Goal: Navigation & Orientation: Understand site structure

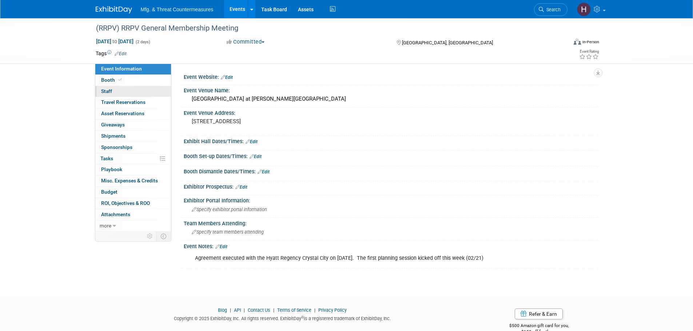
drag, startPoint x: 113, startPoint y: 79, endPoint x: 114, endPoint y: 87, distance: 7.4
click at [113, 79] on span "Booth" at bounding box center [112, 80] width 22 height 6
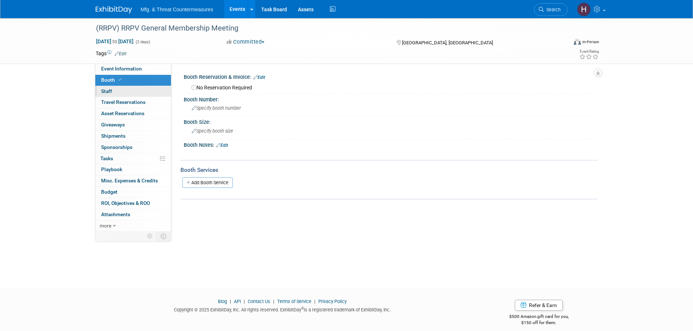
click at [123, 92] on link "0 Staff 0" at bounding box center [133, 91] width 76 height 11
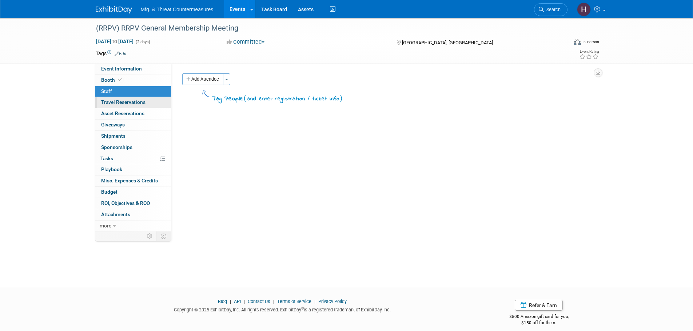
click at [127, 105] on span "Travel Reservations 0" at bounding box center [123, 102] width 44 height 6
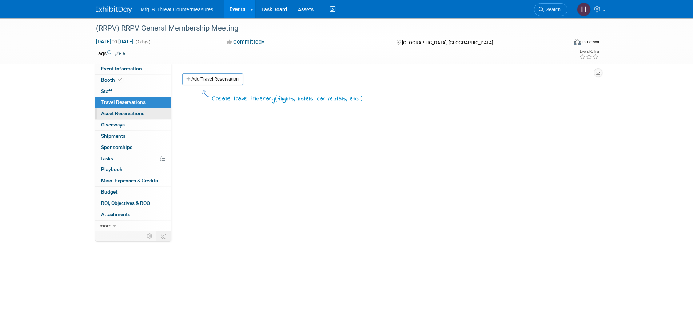
click at [122, 119] on link "0 Asset Reservations 0" at bounding box center [133, 113] width 76 height 11
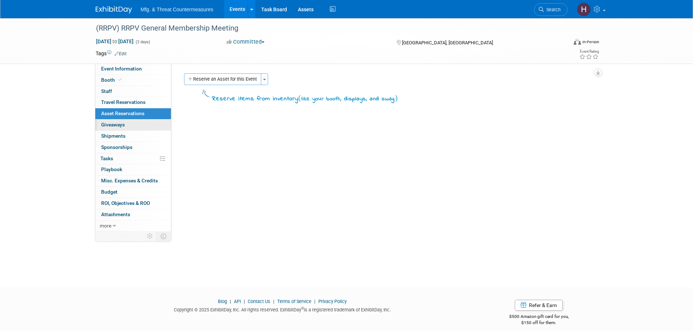
click at [120, 127] on span "Giveaways 0" at bounding box center [113, 125] width 24 height 6
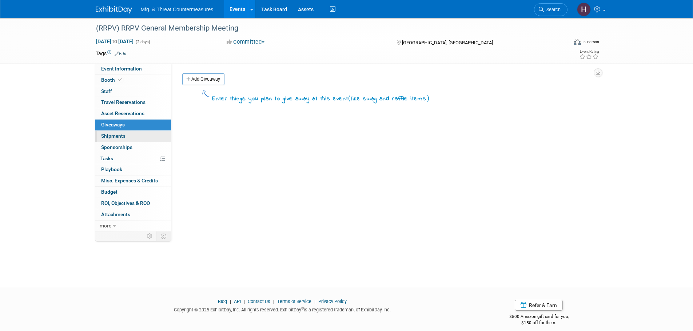
click at [114, 138] on span "Shipments 0" at bounding box center [113, 136] width 24 height 6
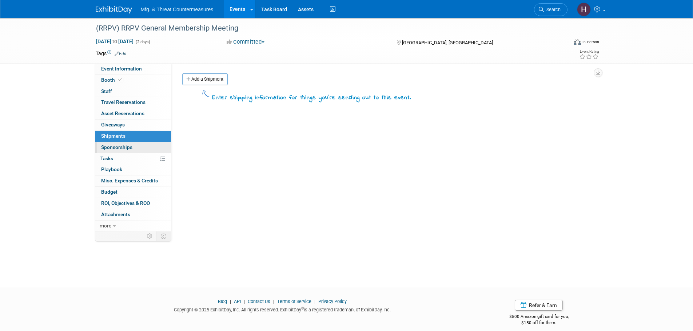
click at [114, 149] on span "Sponsorships 0" at bounding box center [116, 147] width 31 height 6
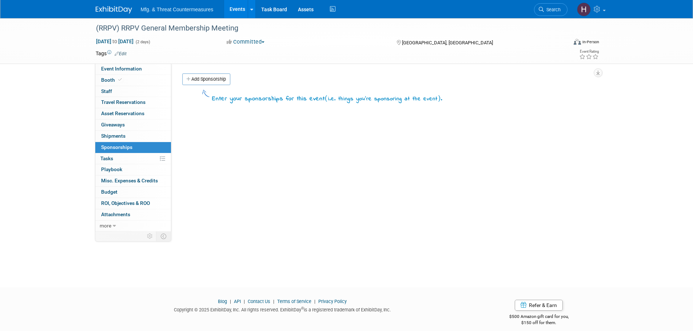
click at [112, 160] on span "Tasks 0%" at bounding box center [106, 159] width 13 height 6
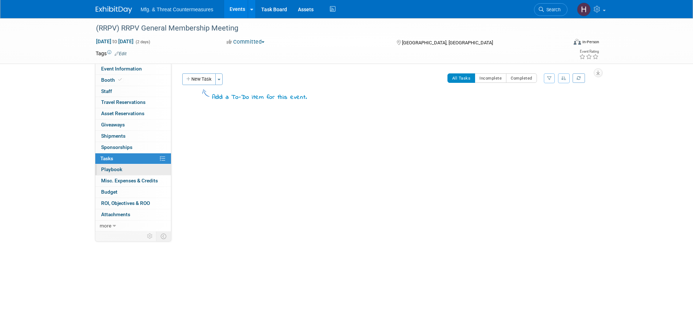
click at [111, 171] on span "Playbook 0" at bounding box center [111, 170] width 21 height 6
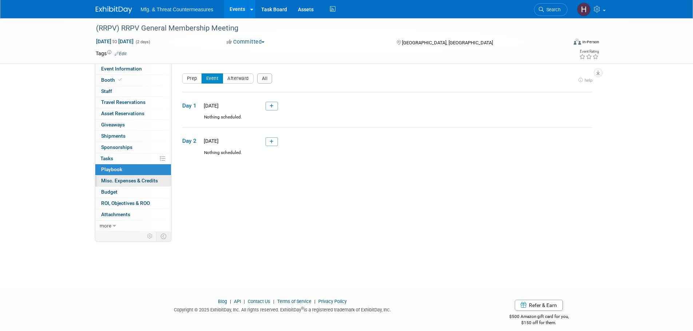
click at [111, 183] on span "Misc. Expenses & Credits 0" at bounding box center [129, 181] width 57 height 6
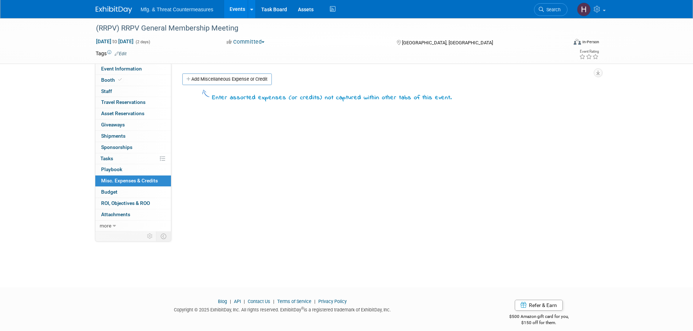
click at [111, 194] on span "Budget" at bounding box center [109, 192] width 16 height 6
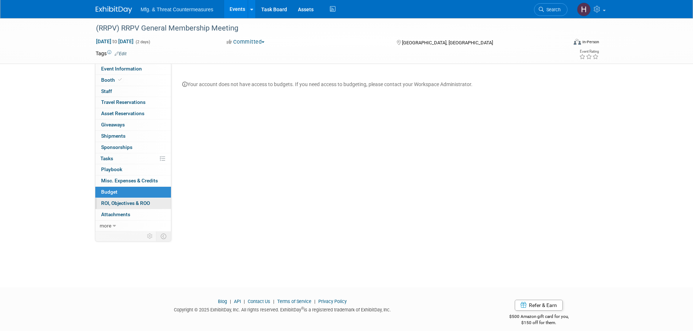
click at [110, 205] on span "ROI, Objectives & ROO 0" at bounding box center [125, 203] width 49 height 6
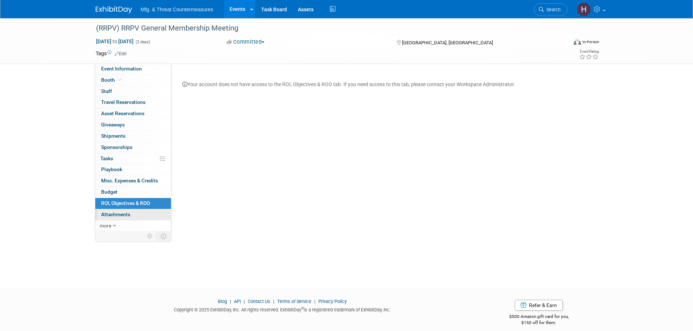
click at [123, 217] on span "Attachments 0" at bounding box center [115, 215] width 29 height 6
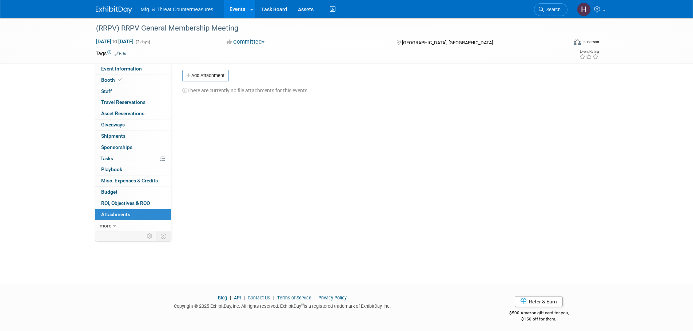
scroll to position [7, 0]
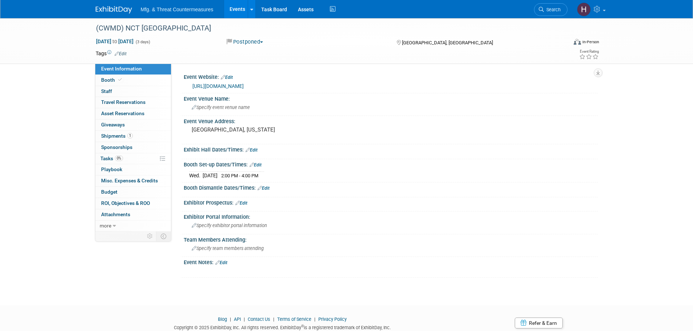
click at [244, 85] on link "https://nct-events.com/nct-usa" at bounding box center [217, 86] width 51 height 6
click at [114, 81] on span "Booth" at bounding box center [112, 80] width 22 height 6
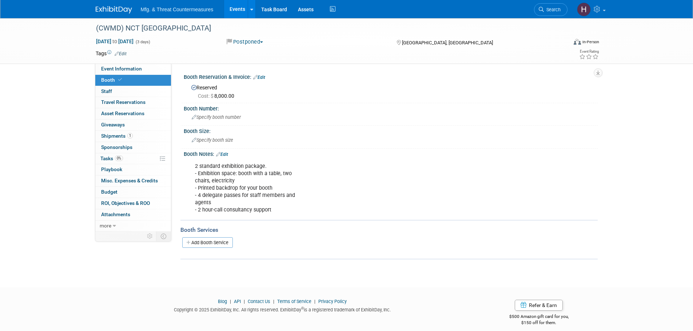
click at [122, 85] on link "Booth" at bounding box center [133, 80] width 76 height 11
click at [120, 91] on link "0 Staff 0" at bounding box center [133, 91] width 76 height 11
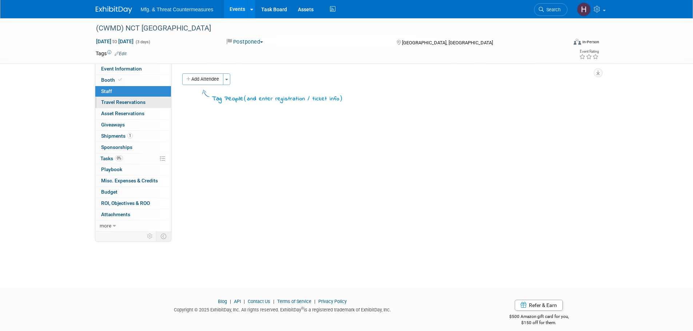
click at [119, 102] on span "Travel Reservations 0" at bounding box center [123, 102] width 44 height 6
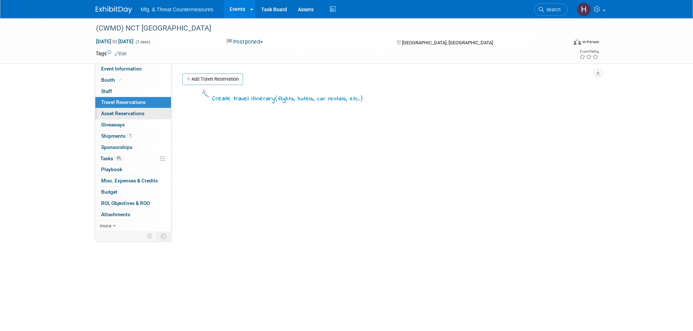
click at [120, 114] on span "Asset Reservations 0" at bounding box center [122, 114] width 43 height 6
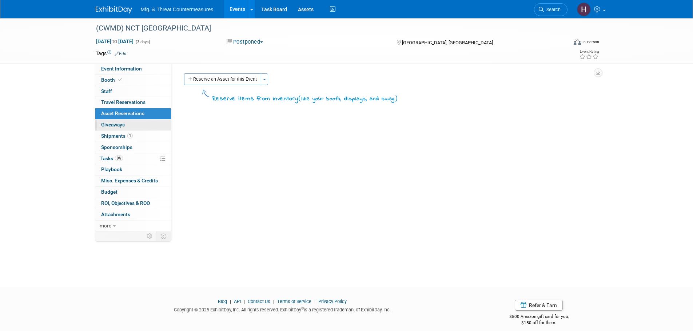
click at [114, 126] on span "Giveaways 0" at bounding box center [113, 125] width 24 height 6
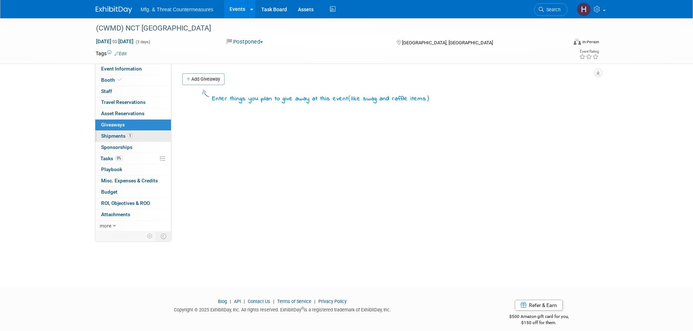
click at [119, 136] on span "Shipments 1" at bounding box center [117, 136] width 32 height 6
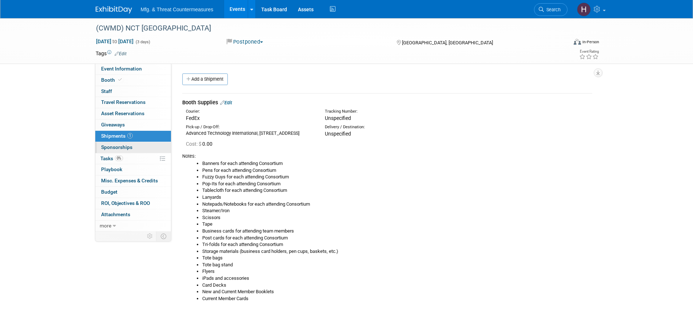
click at [130, 150] on span "Sponsorships 0" at bounding box center [116, 147] width 31 height 6
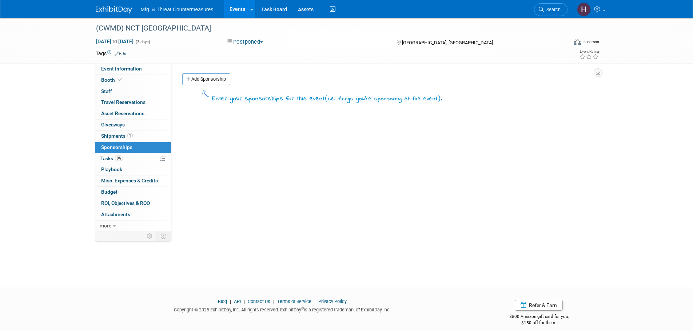
click at [123, 158] on span "0%" at bounding box center [119, 158] width 8 height 5
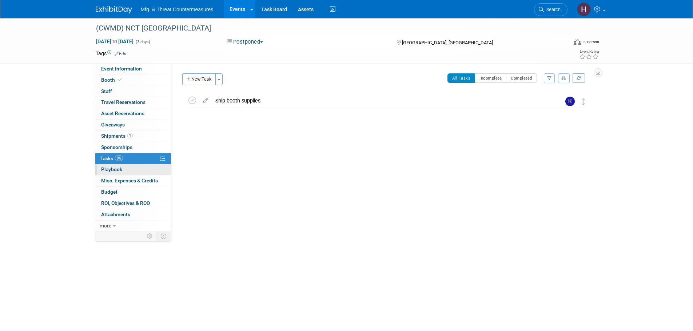
click at [124, 170] on link "0 Playbook 0" at bounding box center [133, 169] width 76 height 11
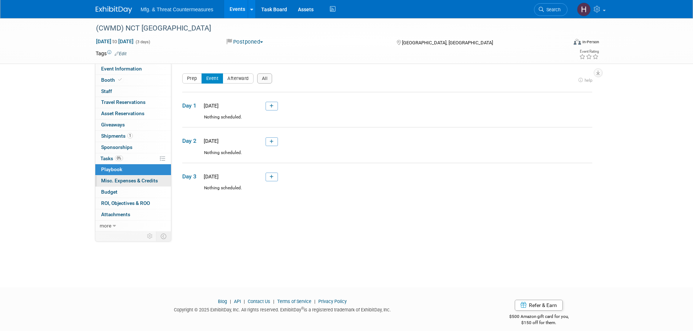
click at [123, 182] on span "Misc. Expenses & Credits 0" at bounding box center [129, 181] width 57 height 6
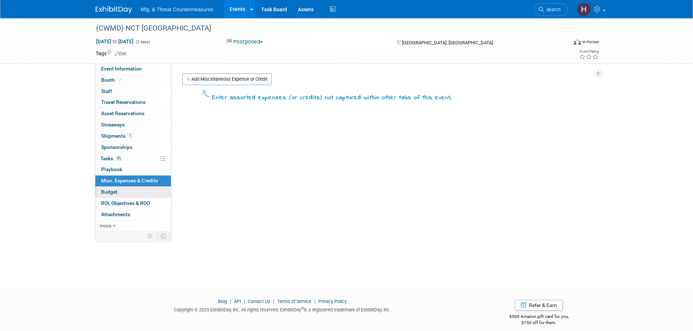
click at [121, 193] on link "Budget" at bounding box center [133, 192] width 76 height 11
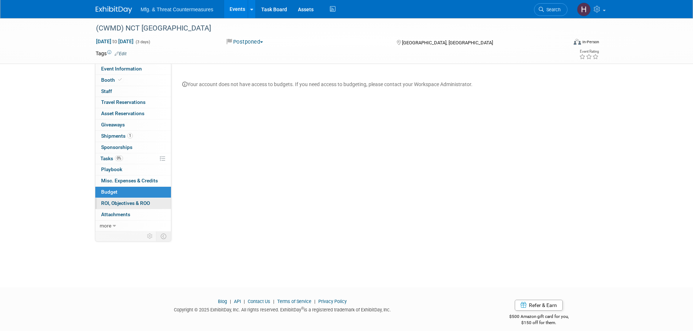
click at [124, 204] on span "ROI, Objectives & ROO 0" at bounding box center [125, 203] width 49 height 6
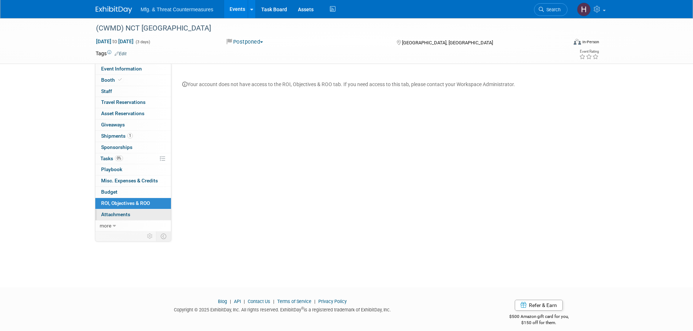
click at [121, 215] on span "Attachments 0" at bounding box center [115, 215] width 29 height 6
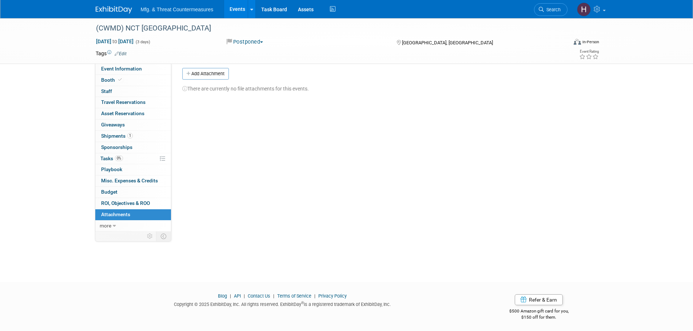
scroll to position [7, 0]
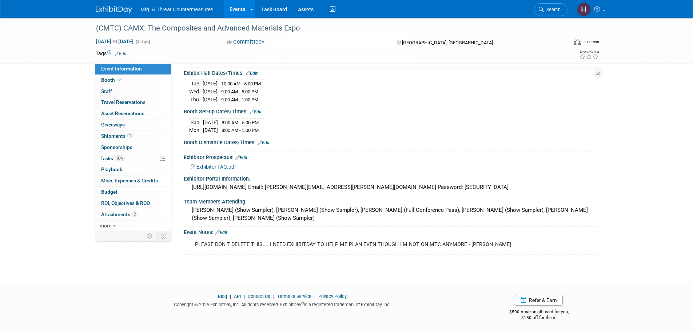
scroll to position [78, 0]
click at [123, 81] on link "Booth" at bounding box center [133, 80] width 76 height 11
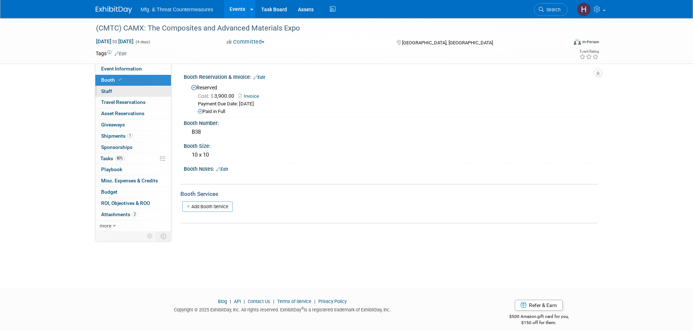
click at [118, 91] on link "0 Staff 0" at bounding box center [133, 91] width 76 height 11
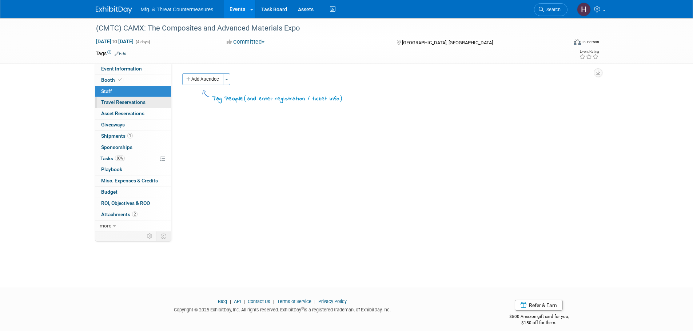
click at [114, 101] on span "Travel Reservations 0" at bounding box center [123, 102] width 44 height 6
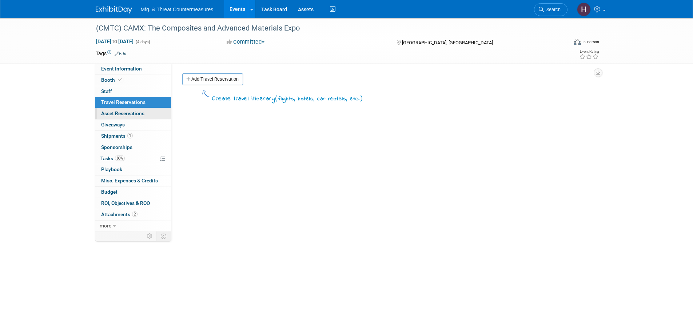
click at [108, 116] on span "Asset Reservations 0" at bounding box center [122, 114] width 43 height 6
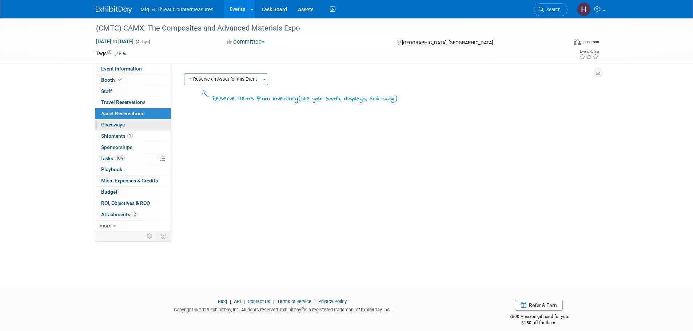
click at [110, 127] on span "Giveaways 0" at bounding box center [113, 125] width 24 height 6
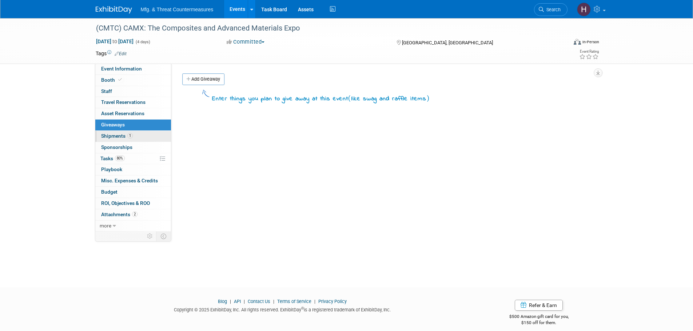
click at [104, 138] on span "Shipments 1" at bounding box center [117, 136] width 32 height 6
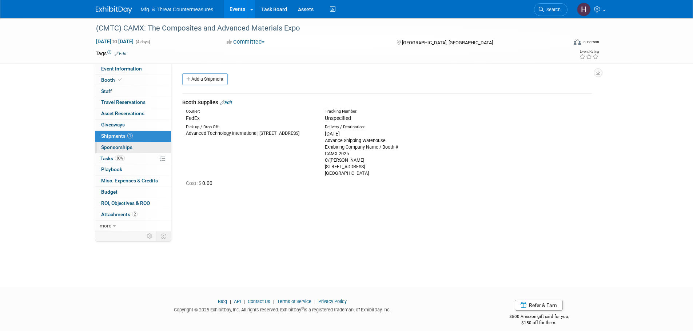
click at [105, 147] on span "Sponsorships 0" at bounding box center [116, 147] width 31 height 6
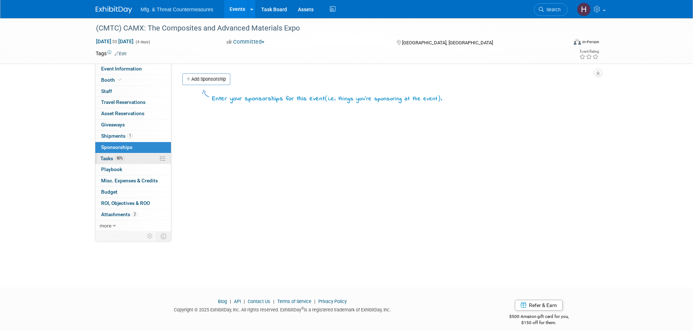
click at [114, 160] on span "Tasks 80%" at bounding box center [112, 159] width 24 height 6
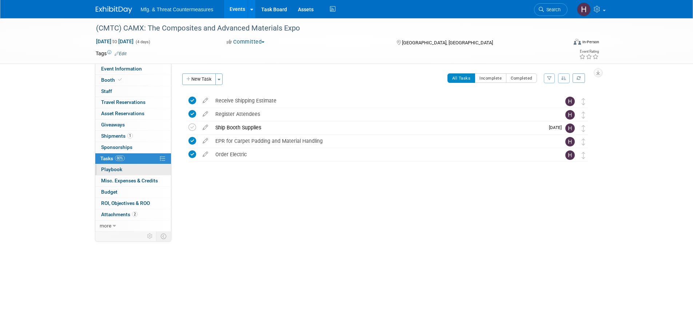
click at [116, 172] on span "Playbook 0" at bounding box center [111, 170] width 21 height 6
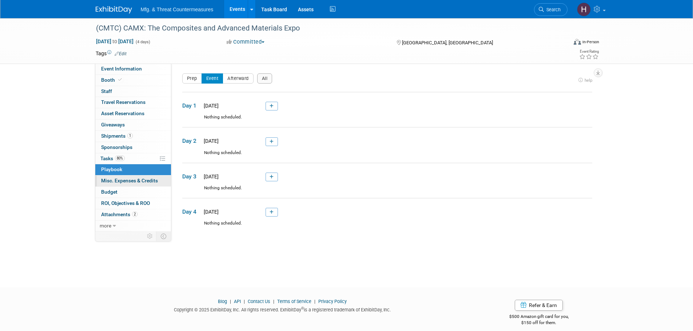
click at [114, 178] on span "Misc. Expenses & Credits 0" at bounding box center [129, 181] width 57 height 6
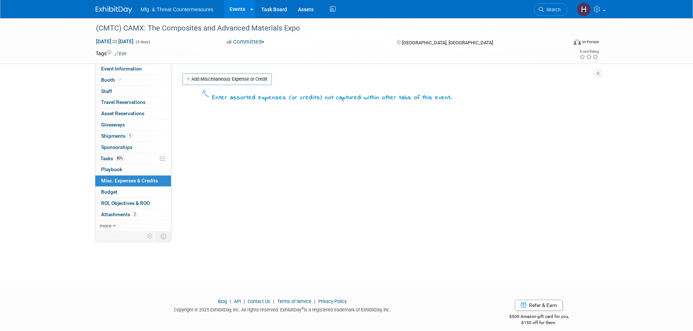
click at [115, 189] on span "Budget" at bounding box center [109, 192] width 16 height 6
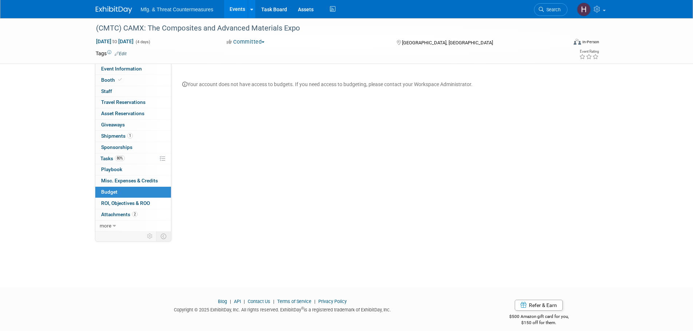
click at [115, 197] on link "Budget" at bounding box center [133, 192] width 76 height 11
click at [115, 204] on span "ROI, Objectives & ROO 0" at bounding box center [125, 203] width 49 height 6
click at [116, 214] on span "Attachments 2" at bounding box center [119, 215] width 36 height 6
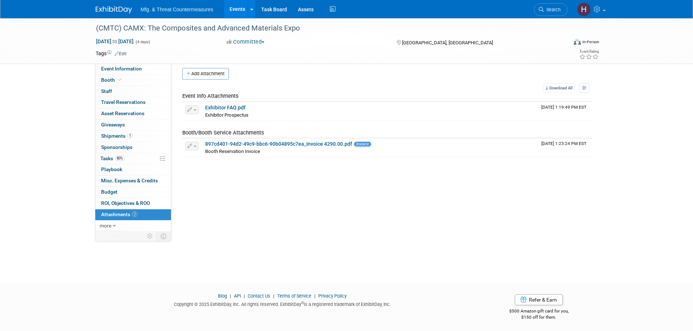
scroll to position [7, 0]
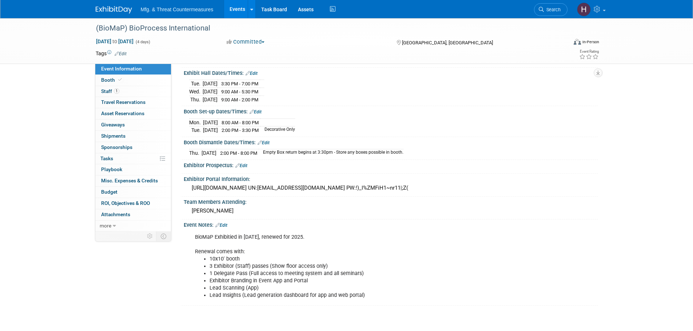
scroll to position [129, 0]
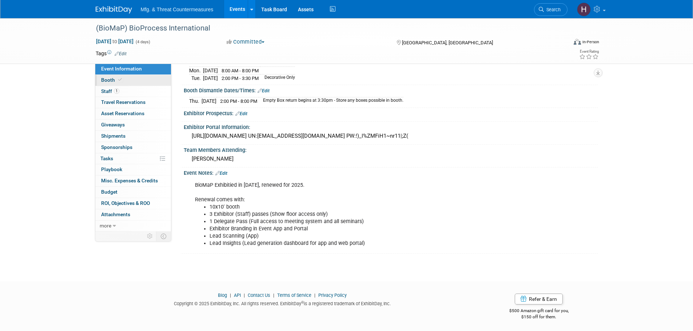
click at [148, 77] on link "Booth" at bounding box center [133, 80] width 76 height 11
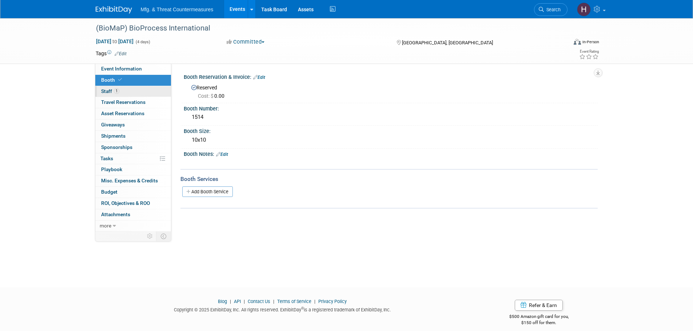
click at [148, 86] on link "1 Staff 1" at bounding box center [133, 91] width 76 height 11
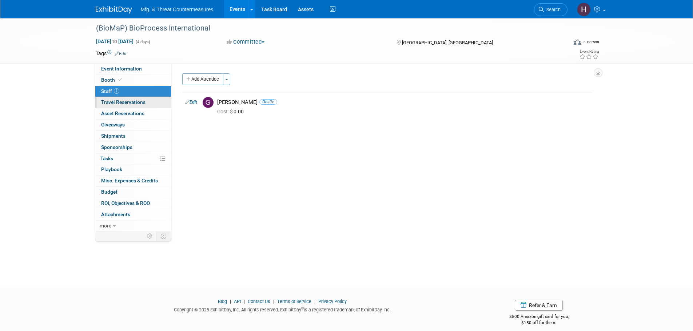
click at [146, 99] on link "0 Travel Reservations 0" at bounding box center [133, 102] width 76 height 11
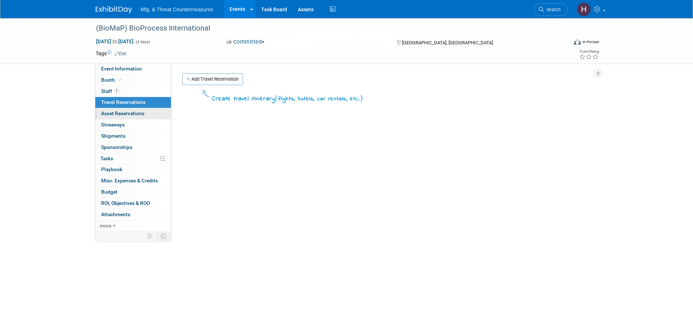
click at [139, 116] on span "Asset Reservations 0" at bounding box center [122, 114] width 43 height 6
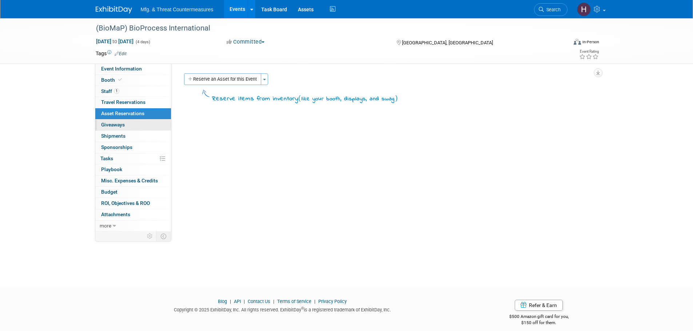
click at [138, 129] on link "0 Giveaways 0" at bounding box center [133, 125] width 76 height 11
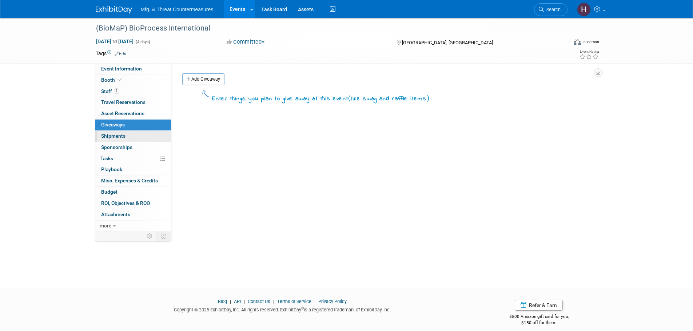
click at [136, 134] on link "0 Shipments 0" at bounding box center [133, 136] width 76 height 11
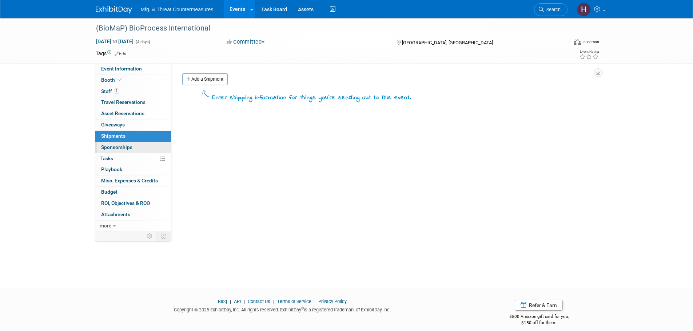
click at [137, 144] on link "0 Sponsorships 0" at bounding box center [133, 147] width 76 height 11
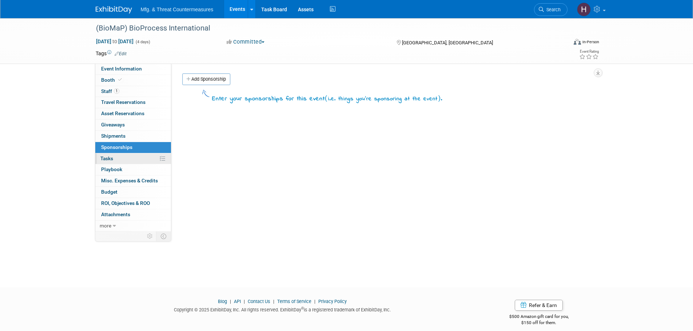
click at [135, 159] on link "0% Tasks 0%" at bounding box center [133, 159] width 76 height 11
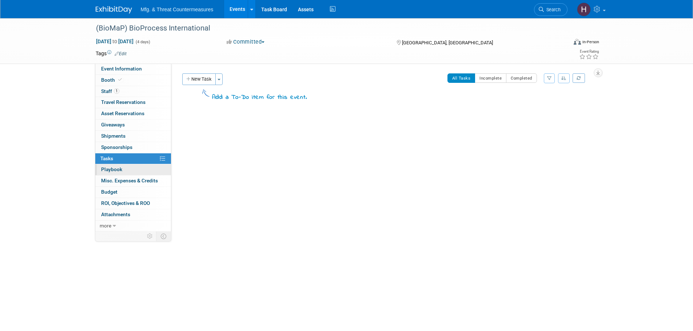
click at [134, 173] on link "0 Playbook 0" at bounding box center [133, 169] width 76 height 11
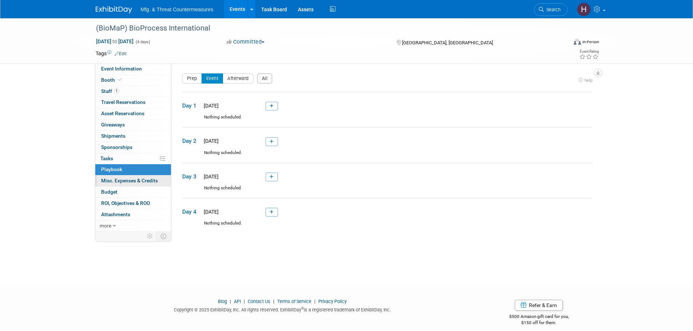
click at [129, 182] on span "Misc. Expenses & Credits 0" at bounding box center [129, 181] width 57 height 6
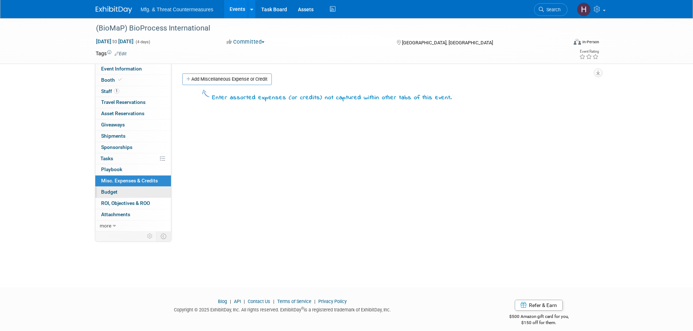
click at [127, 191] on link "Budget" at bounding box center [133, 192] width 76 height 11
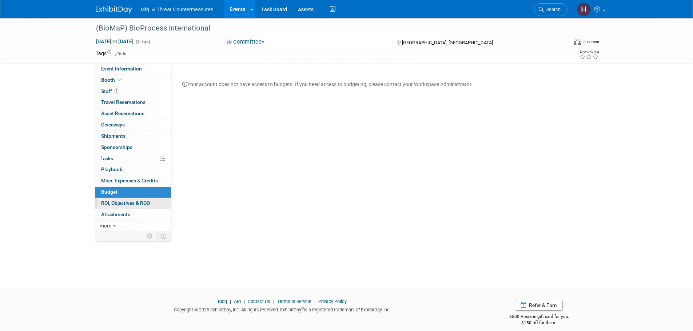
click at [123, 203] on span "ROI, Objectives & ROO 0" at bounding box center [125, 203] width 49 height 6
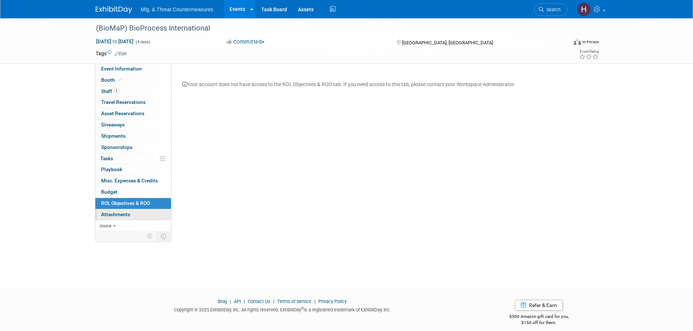
click at [122, 216] on span "Attachments 0" at bounding box center [115, 215] width 29 height 6
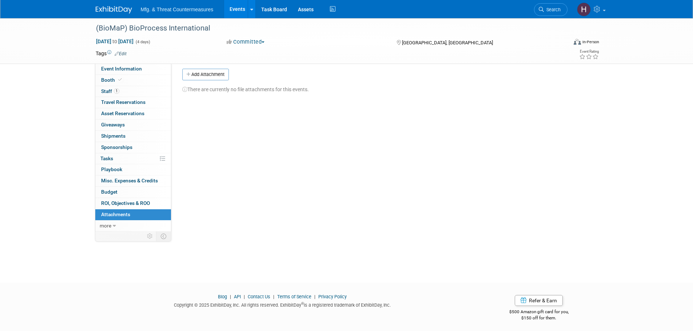
scroll to position [7, 0]
click at [113, 71] on span "Event Information" at bounding box center [121, 69] width 41 height 6
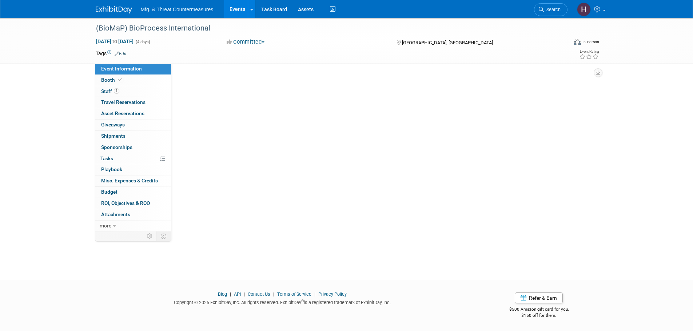
scroll to position [0, 0]
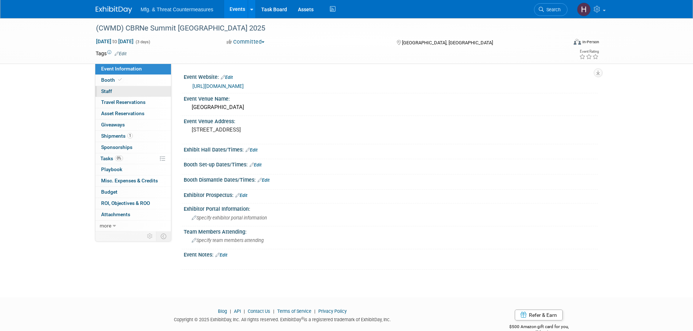
drag, startPoint x: 123, startPoint y: 79, endPoint x: 119, endPoint y: 88, distance: 9.8
click at [123, 79] on link "Booth" at bounding box center [133, 80] width 76 height 11
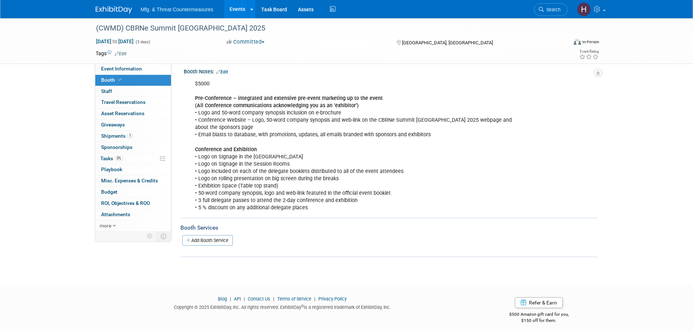
scroll to position [87, 0]
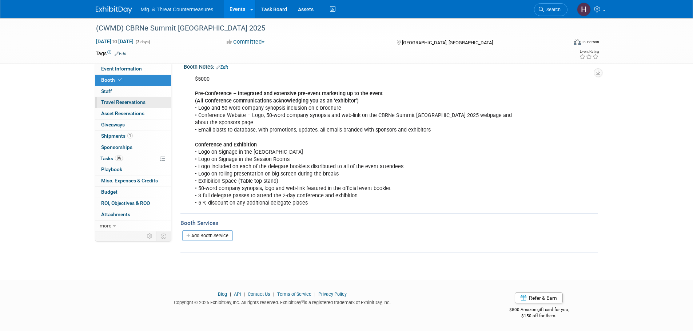
drag, startPoint x: 119, startPoint y: 95, endPoint x: 117, endPoint y: 99, distance: 5.4
click at [119, 95] on link "0 Staff 0" at bounding box center [133, 91] width 76 height 11
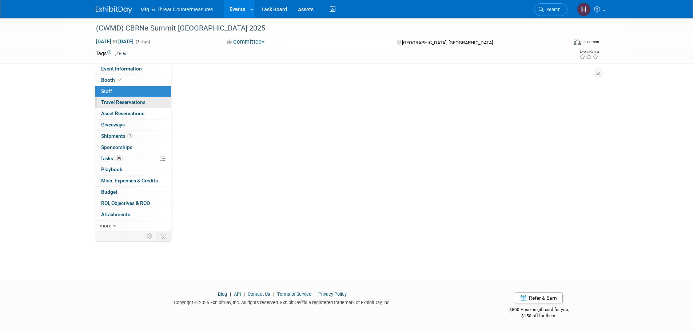
scroll to position [0, 0]
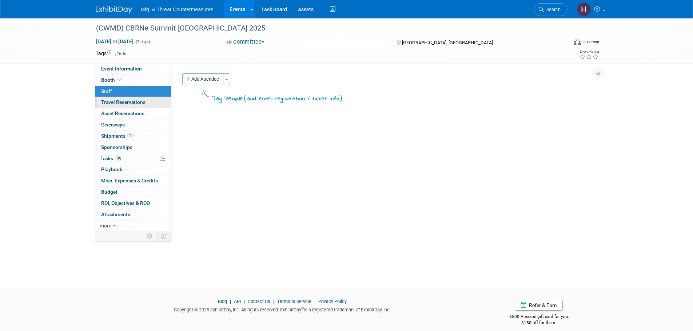
click at [116, 103] on span "Travel Reservations 0" at bounding box center [123, 102] width 44 height 6
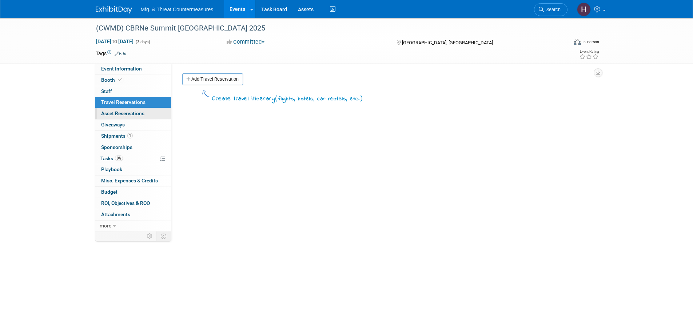
click at [116, 117] on link "0 Asset Reservations 0" at bounding box center [133, 113] width 76 height 11
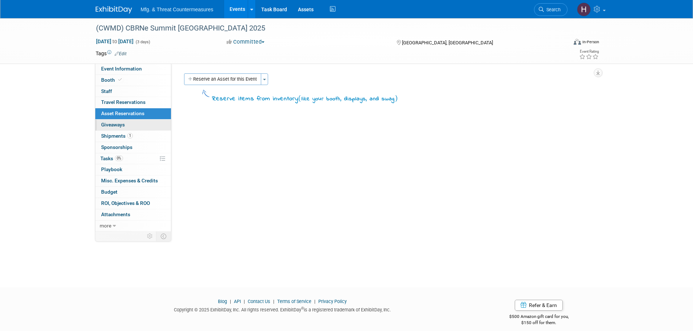
click at [113, 127] on span "Giveaways 0" at bounding box center [113, 125] width 24 height 6
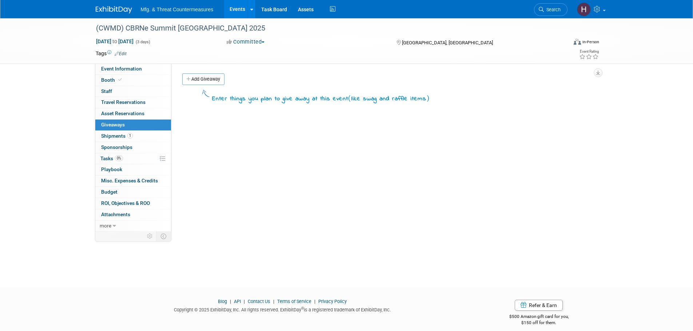
click at [113, 127] on span "Giveaways 0" at bounding box center [113, 125] width 24 height 6
click at [112, 136] on span "Shipments 1" at bounding box center [117, 136] width 32 height 6
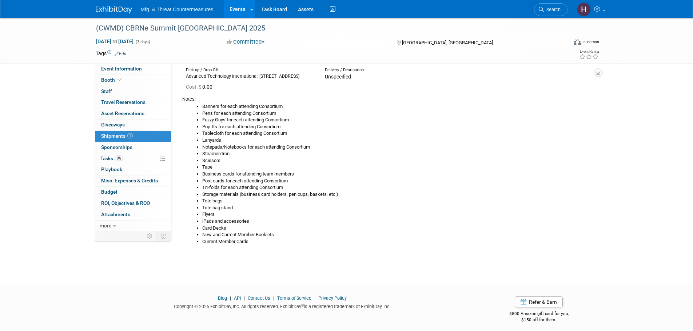
scroll to position [67, 0]
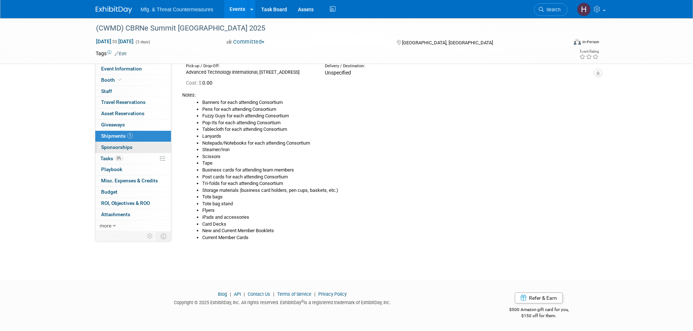
click at [131, 151] on link "0 Sponsorships 0" at bounding box center [133, 147] width 76 height 11
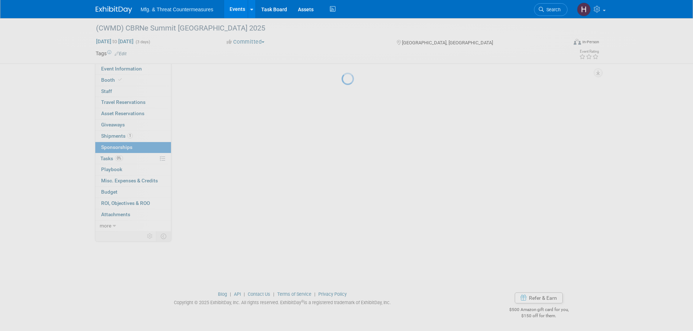
scroll to position [0, 0]
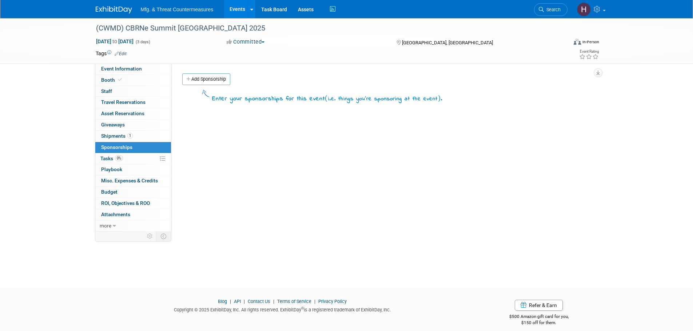
click at [128, 158] on link "0% Tasks 0%" at bounding box center [133, 159] width 76 height 11
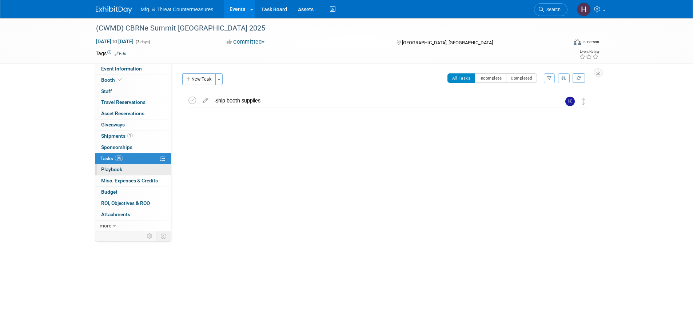
click at [138, 171] on link "0 Playbook 0" at bounding box center [133, 169] width 76 height 11
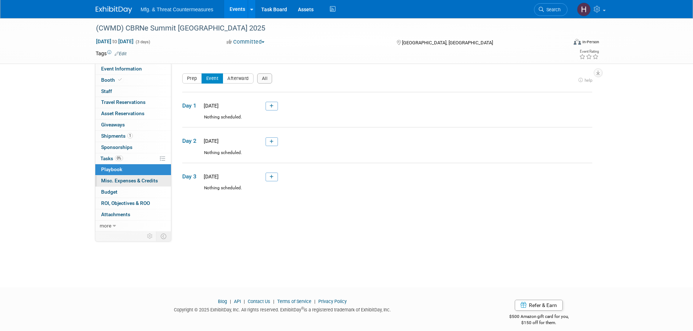
click at [135, 180] on span "Misc. Expenses & Credits 0" at bounding box center [129, 181] width 57 height 6
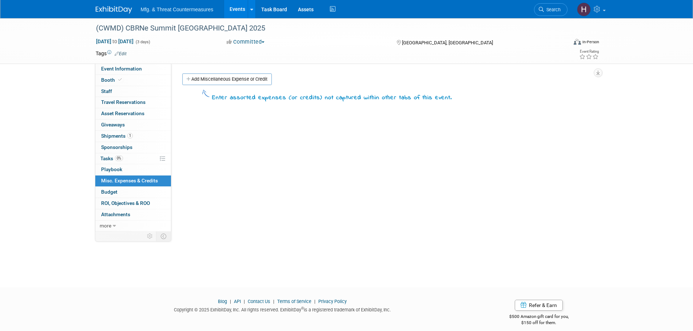
click at [128, 193] on link "Budget" at bounding box center [133, 192] width 76 height 11
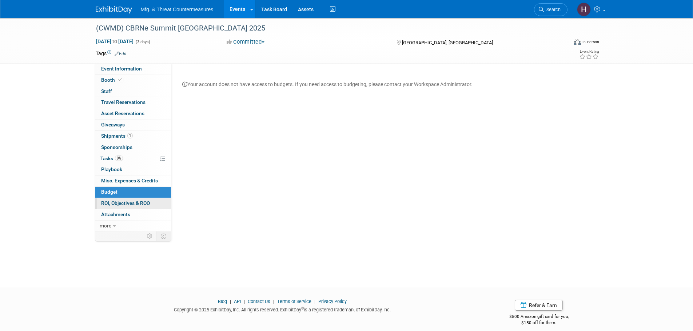
click at [128, 208] on link "0 ROI, Objectives & ROO 0" at bounding box center [133, 203] width 76 height 11
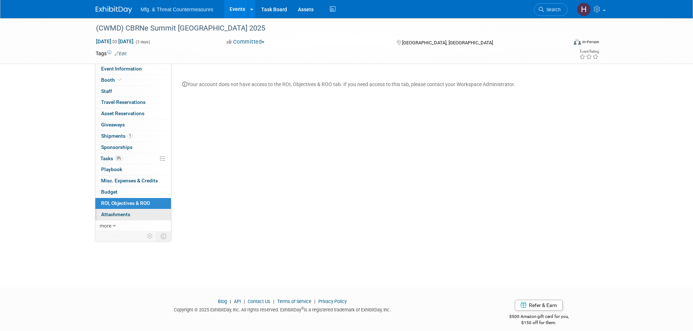
click at [128, 217] on span "Attachments 0" at bounding box center [115, 215] width 29 height 6
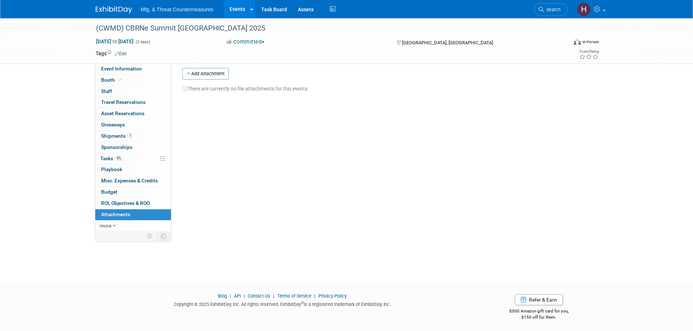
scroll to position [7, 0]
